Goal: Answer question/provide support: Share knowledge or assist other users

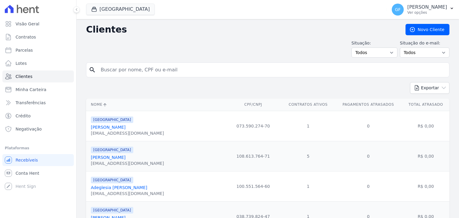
click at [148, 67] on input "search" at bounding box center [271, 70] width 349 height 12
paste input "Viviane de [PERSON_NAME]"
type input "Viviane de [PERSON_NAME]"
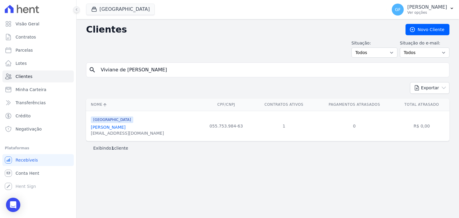
click at [76, 12] on button at bounding box center [76, 9] width 7 height 7
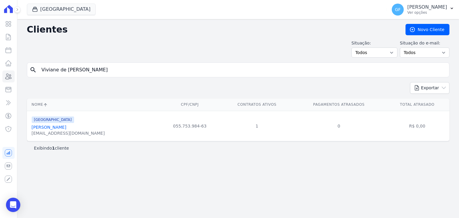
click at [66, 127] on link "Viviane De Cassia Correia De Lima" at bounding box center [49, 127] width 35 height 5
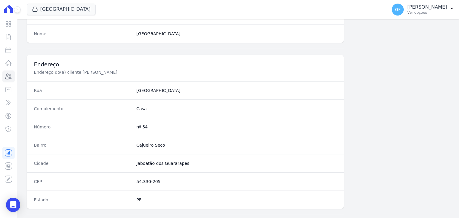
scroll to position [339, 0]
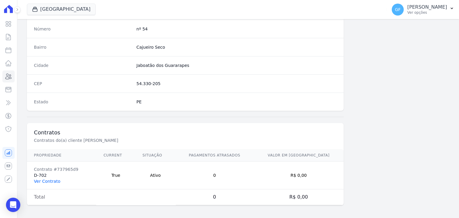
click at [50, 179] on link "Ver Contrato" at bounding box center [47, 181] width 26 height 5
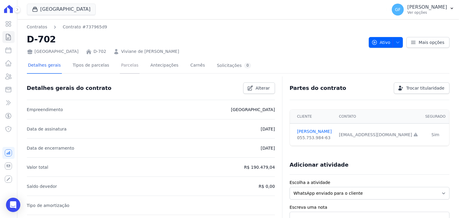
click at [121, 65] on link "Parcelas" at bounding box center [130, 66] width 20 height 16
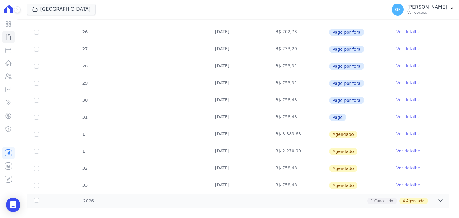
scroll to position [205, 0]
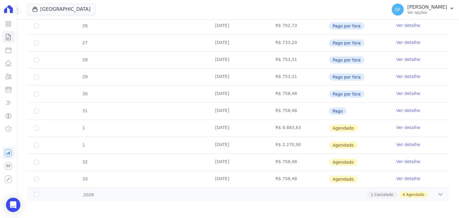
drag, startPoint x: 215, startPoint y: 129, endPoint x: 375, endPoint y: 128, distance: 160.7
click at [375, 128] on tr "1 30/10/2025 R$ 8.883,63 Agendado Ver detalhe" at bounding box center [238, 127] width 422 height 17
drag, startPoint x: 211, startPoint y: 143, endPoint x: 362, endPoint y: 146, distance: 151.4
click at [362, 146] on tr "1 30/10/2025 R$ 2.270,90 Agendado Ver detalhe" at bounding box center [238, 144] width 422 height 17
drag, startPoint x: 213, startPoint y: 159, endPoint x: 381, endPoint y: 159, distance: 168.1
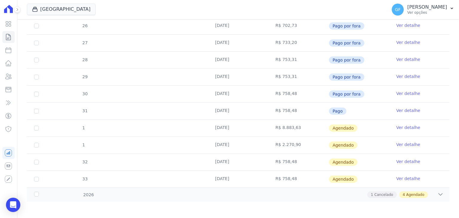
click at [381, 159] on tr "32 30/11/2025 R$ 758,48 Agendado Ver detalhe" at bounding box center [238, 161] width 422 height 17
click at [11, 199] on div "Open Intercom Messenger" at bounding box center [13, 205] width 16 height 16
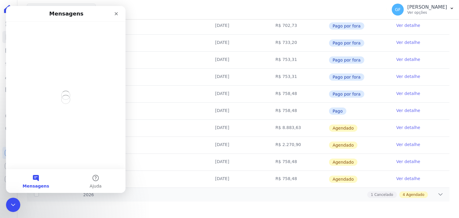
scroll to position [0, 0]
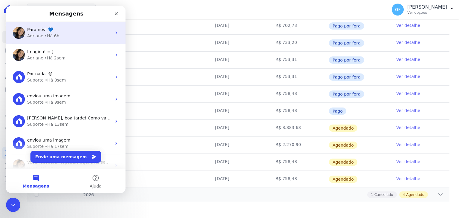
click at [53, 37] on div "• Há 6h" at bounding box center [51, 36] width 15 height 6
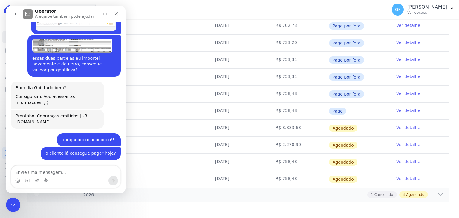
scroll to position [2992, 0]
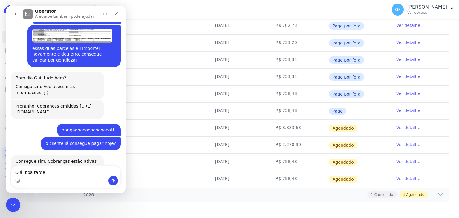
type textarea "Olá, boa tarde!"
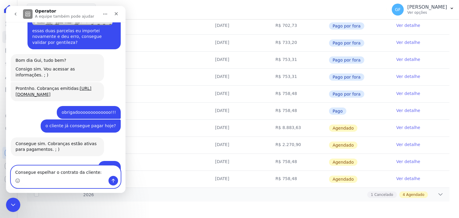
paste textarea "Viviane de Cassia Correia de Lima"
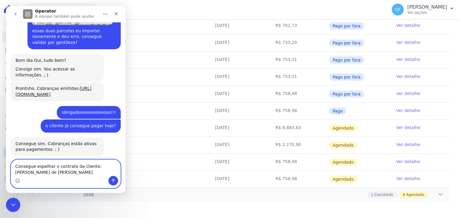
scroll to position [3016, 0]
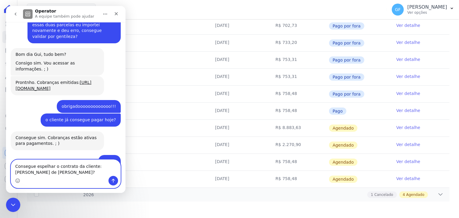
type textarea "Consegue espelhar o contrato da cliente: Viviane de Cassia Correia de Lima?"
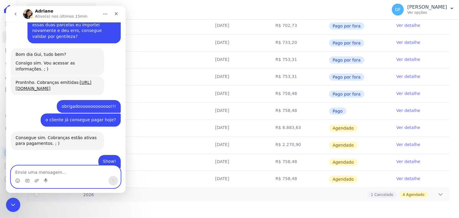
scroll to position [3029, 0]
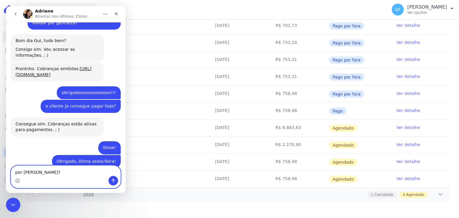
type textarea "por gentileza?"
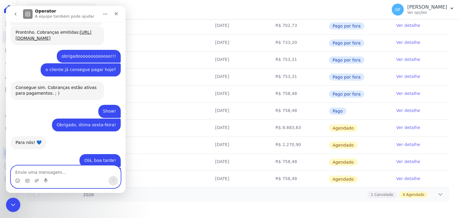
scroll to position [3075, 0]
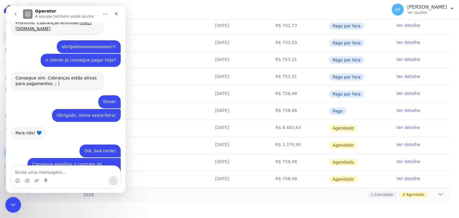
click at [17, 204] on div "Encerramento do Messenger da Intercom" at bounding box center [12, 204] width 14 height 14
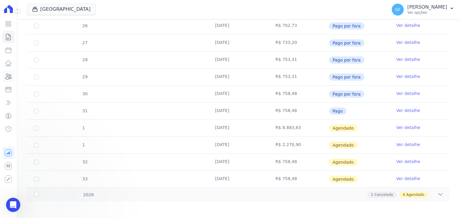
click at [7, 81] on link "Clientes" at bounding box center [8, 76] width 12 height 12
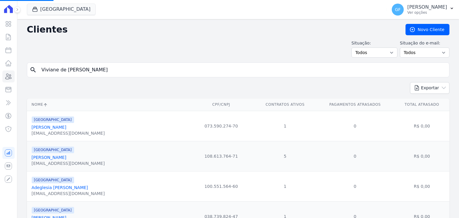
drag, startPoint x: 111, startPoint y: 70, endPoint x: 23, endPoint y: 70, distance: 88.4
click at [66, 70] on input "search" at bounding box center [242, 70] width 409 height 12
paste input "Viviane de Cassia Correia de Lima"
type input "Viviane de Cassia Correia de Lima"
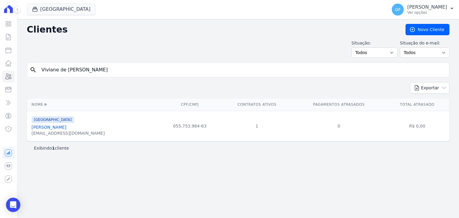
click at [65, 129] on link "Viviane De Cassia Correia De Lima" at bounding box center [49, 127] width 35 height 5
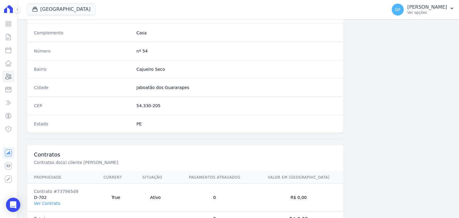
scroll to position [339, 0]
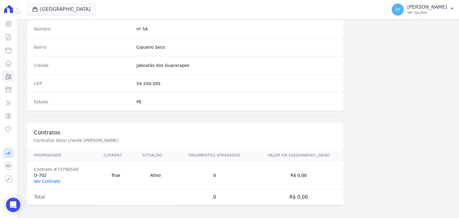
click at [50, 179] on link "Ver Contrato" at bounding box center [47, 181] width 26 height 5
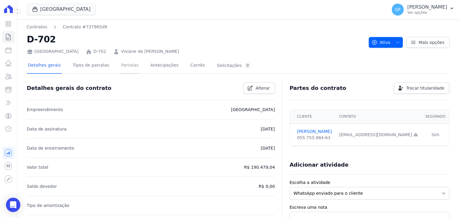
click at [124, 71] on link "Parcelas" at bounding box center [130, 66] width 20 height 16
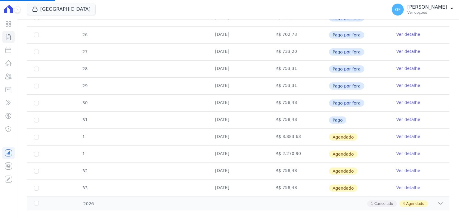
scroll to position [205, 0]
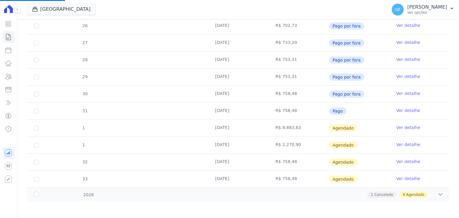
drag, startPoint x: 216, startPoint y: 158, endPoint x: 293, endPoint y: 159, distance: 76.8
click at [293, 159] on tr "32 30/11/2025 R$ 758,48 Agendado Ver detalhe" at bounding box center [238, 161] width 422 height 17
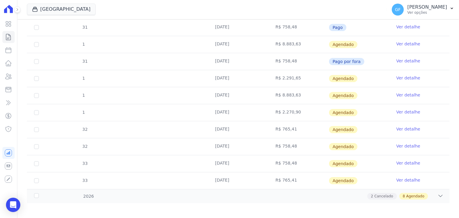
scroll to position [442, 0]
drag, startPoint x: 210, startPoint y: 127, endPoint x: 363, endPoint y: 128, distance: 153.5
click at [363, 128] on tr "32 30/11/2025 R$ 765,41 Agendado Ver detalhe" at bounding box center [238, 128] width 422 height 17
click at [308, 123] on td "R$ 765,41" at bounding box center [298, 129] width 60 height 17
click at [396, 127] on link "Ver detalhe" at bounding box center [408, 128] width 24 height 6
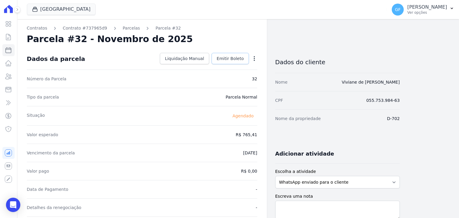
click at [223, 62] on link "Emitir Boleto" at bounding box center [229, 58] width 37 height 11
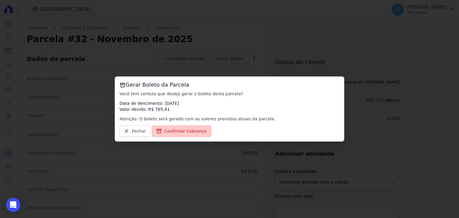
click at [178, 134] on link "Confirmar Cobrança" at bounding box center [181, 130] width 59 height 11
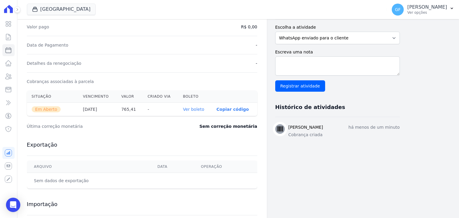
scroll to position [149, 0]
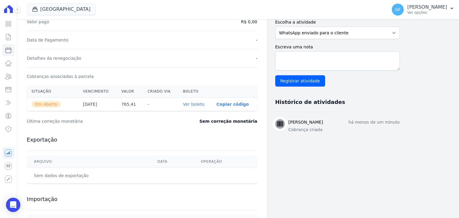
click at [195, 106] on th "Ver boleto" at bounding box center [194, 104] width 33 height 13
click at [195, 105] on link "Ver boleto" at bounding box center [193, 104] width 21 height 5
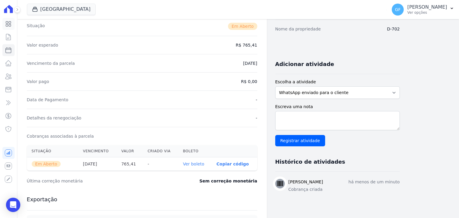
click at [11, 24] on icon at bounding box center [8, 23] width 7 height 7
click at [16, 9] on icon at bounding box center [18, 10] width 4 height 4
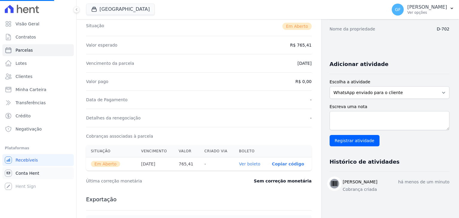
click at [26, 174] on span "Conta Hent" at bounding box center [28, 173] width 24 height 6
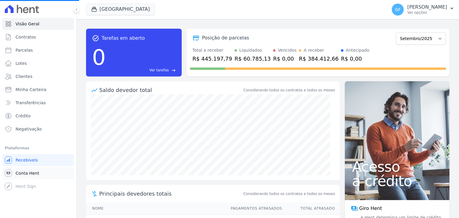
click at [24, 175] on span "Conta Hent" at bounding box center [28, 173] width 24 height 6
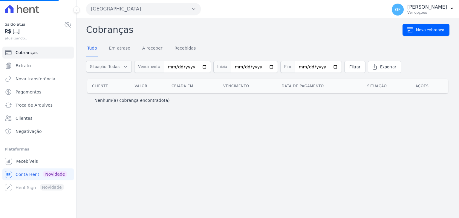
click at [65, 23] on icon at bounding box center [67, 24] width 7 height 7
click at [66, 24] on icon at bounding box center [67, 24] width 7 height 7
click at [67, 25] on icon at bounding box center [67, 24] width 7 height 7
click at [66, 25] on icon at bounding box center [67, 24] width 7 height 7
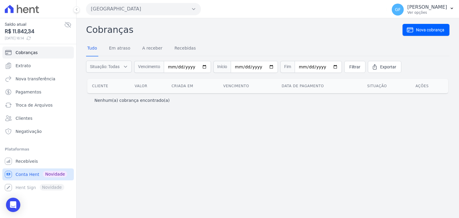
click at [24, 171] on link "Conta Hent Novidade" at bounding box center [37, 174] width 71 height 12
click at [65, 25] on icon at bounding box center [67, 24] width 7 height 7
click at [28, 67] on span "Extrato" at bounding box center [23, 66] width 15 height 6
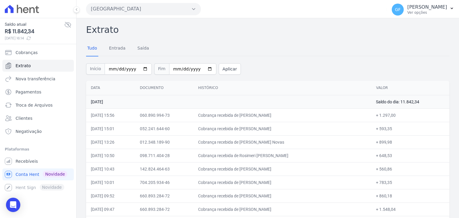
drag, startPoint x: 254, startPoint y: 117, endPoint x: 394, endPoint y: 120, distance: 140.4
click at [394, 120] on tr "05/09/2025, 15:56 060.890.994-73 Cobrança recebida de Tiago Jose de Araujo + 1.…" at bounding box center [267, 114] width 363 height 13
click at [66, 26] on icon at bounding box center [67, 24] width 7 height 7
click at [68, 24] on icon at bounding box center [67, 24] width 7 height 7
drag, startPoint x: 14, startPoint y: 34, endPoint x: 38, endPoint y: 34, distance: 23.3
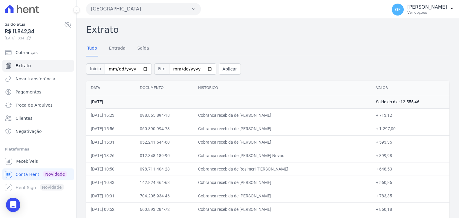
click at [38, 34] on span "R$ 11.842,34" at bounding box center [34, 31] width 59 height 8
click at [68, 51] on link "Cobranças" at bounding box center [37, 53] width 71 height 12
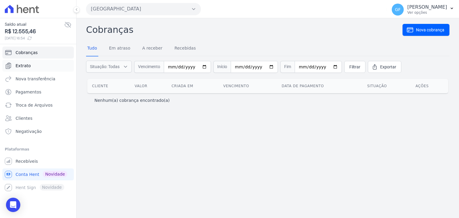
click at [28, 65] on span "Extrato" at bounding box center [23, 66] width 15 height 6
